Goal: Information Seeking & Learning: Learn about a topic

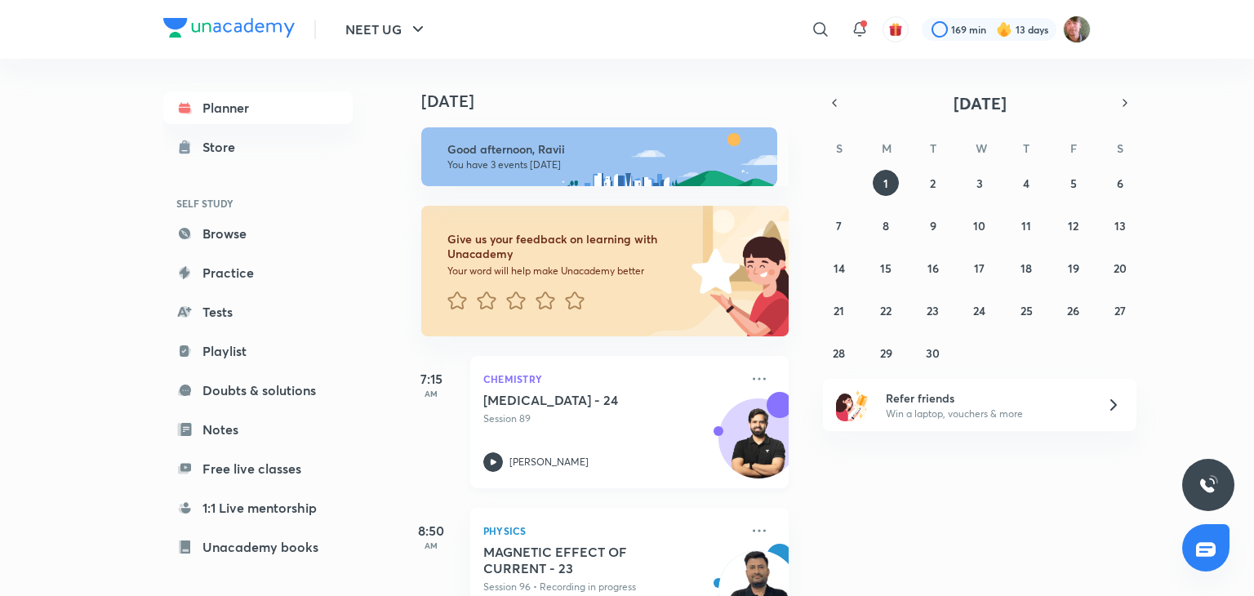
click at [486, 461] on icon at bounding box center [493, 462] width 20 height 20
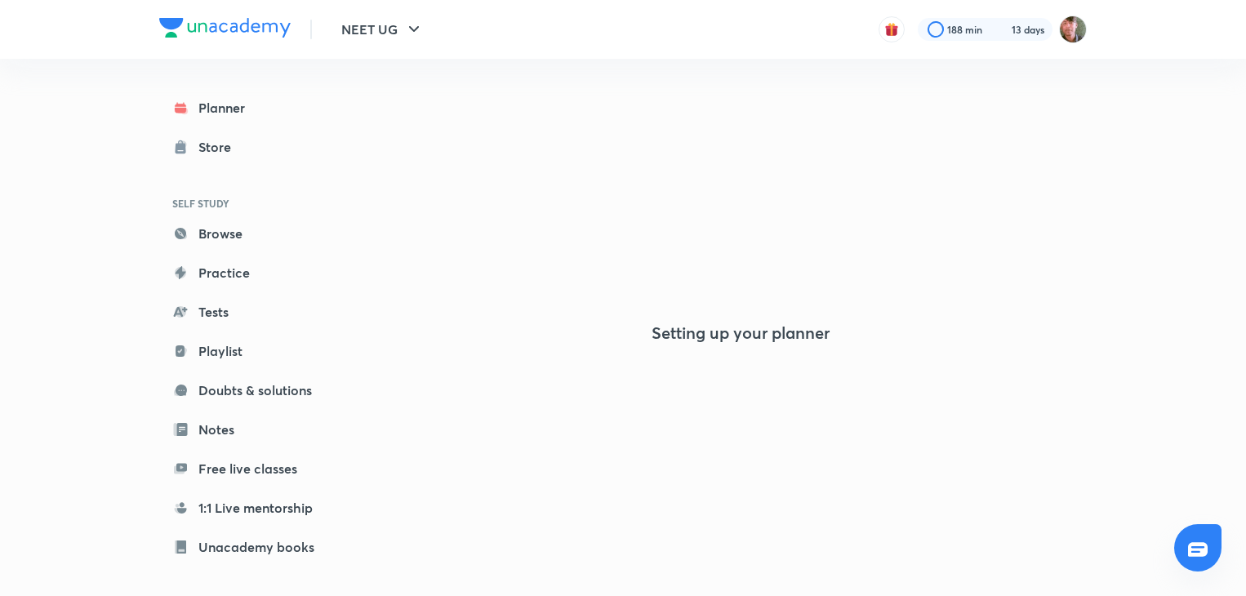
drag, startPoint x: 0, startPoint y: 0, endPoint x: 623, endPoint y: 325, distance: 702.8
click at [623, 325] on div "Setting up your planner" at bounding box center [740, 267] width 693 height 537
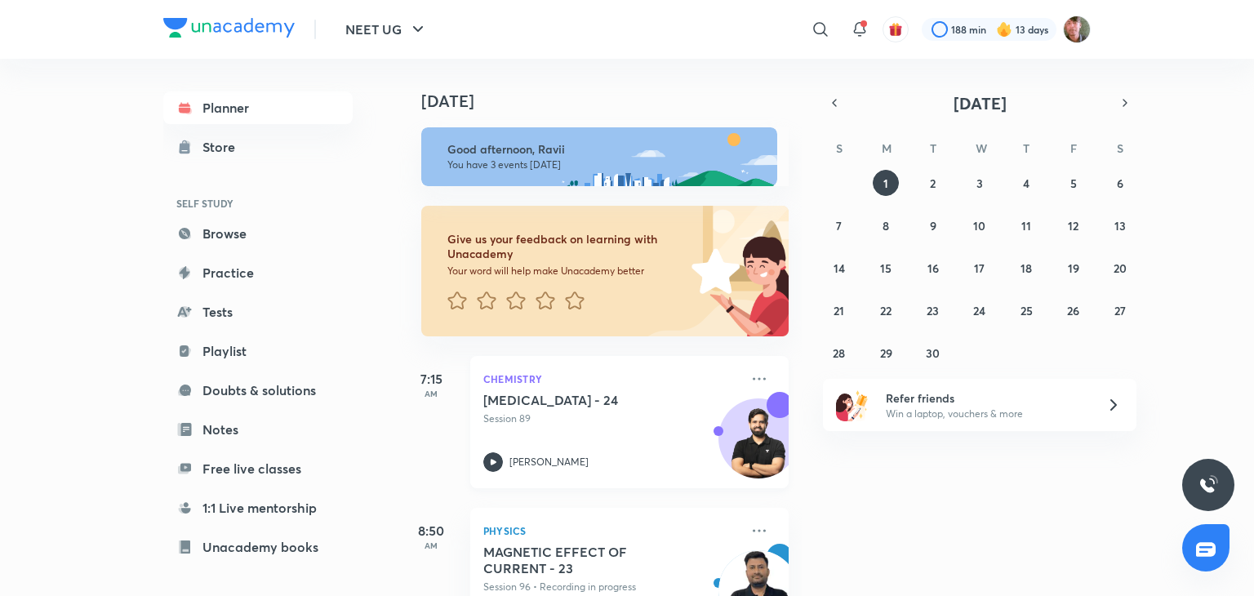
click at [493, 462] on icon at bounding box center [494, 462] width 6 height 6
